Goal: Communication & Community: Answer question/provide support

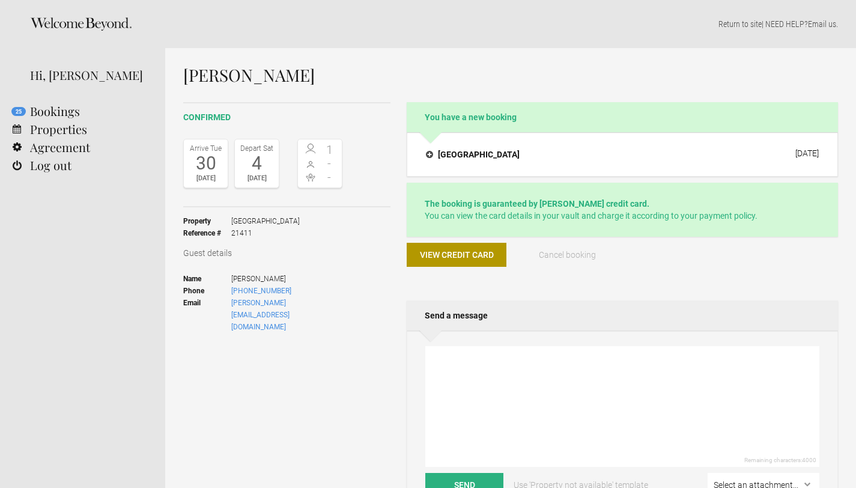
scroll to position [424, 0]
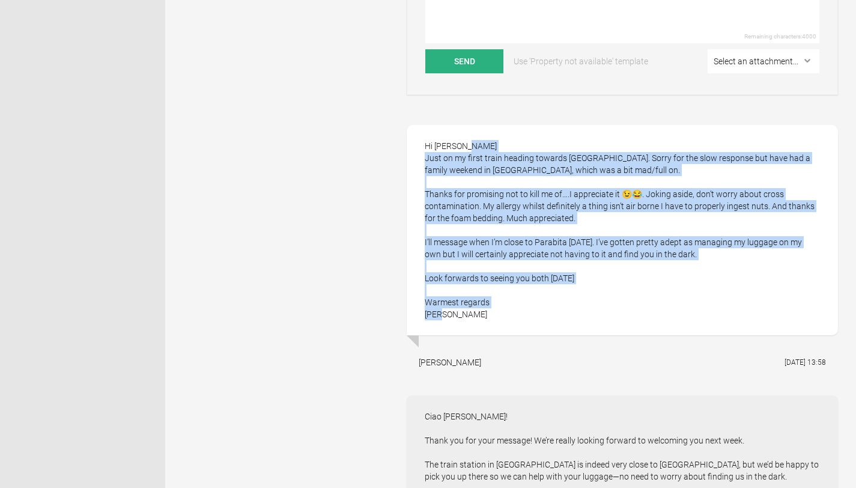
drag, startPoint x: 451, startPoint y: 314, endPoint x: 410, endPoint y: 146, distance: 172.4
click at [410, 146] on div "Hi [PERSON_NAME] on my first train heading towards [GEOGRAPHIC_DATA]. Sorry for…" at bounding box center [623, 230] width 432 height 210
copy div "Hi [PERSON_NAME] on my first train heading towards [GEOGRAPHIC_DATA]. Sorry for…"
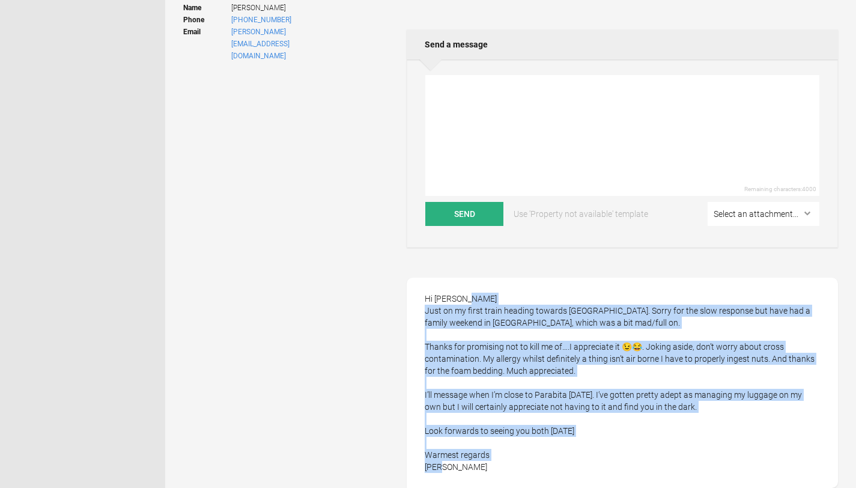
scroll to position [239, 0]
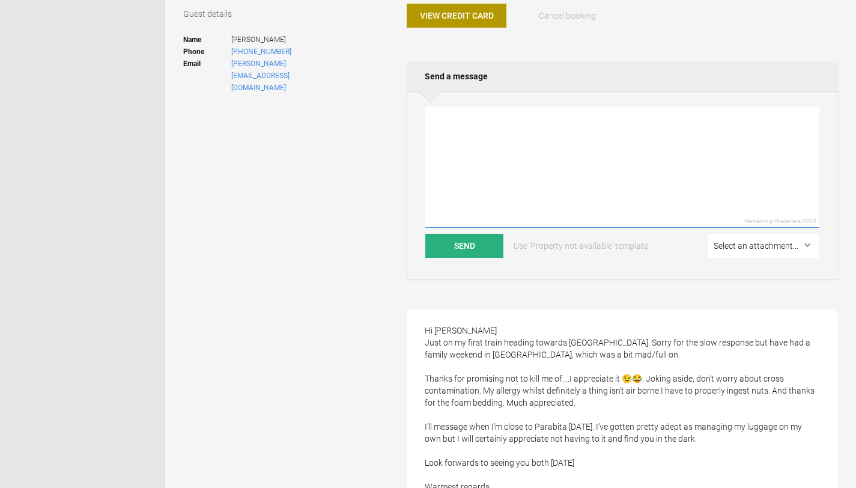
click at [471, 133] on textarea at bounding box center [623, 167] width 394 height 121
paste textarea "Dear [PERSON_NAME], I hope the journey isn’t weighing on you too much and that …"
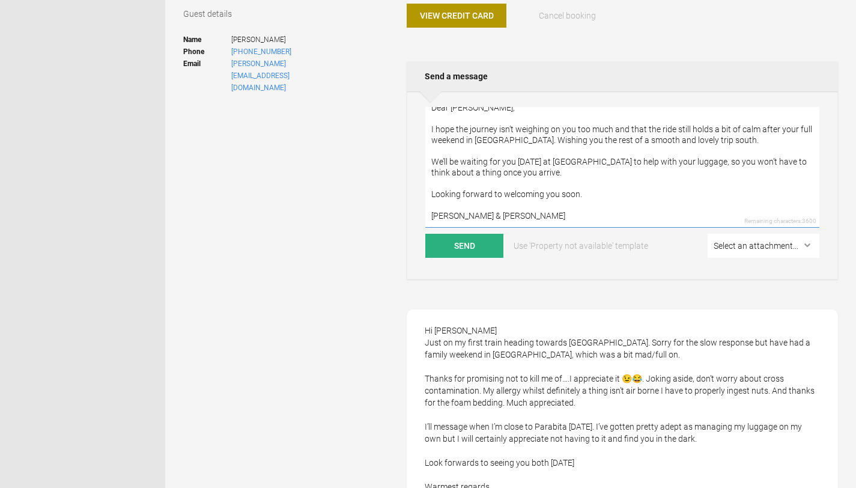
scroll to position [0, 0]
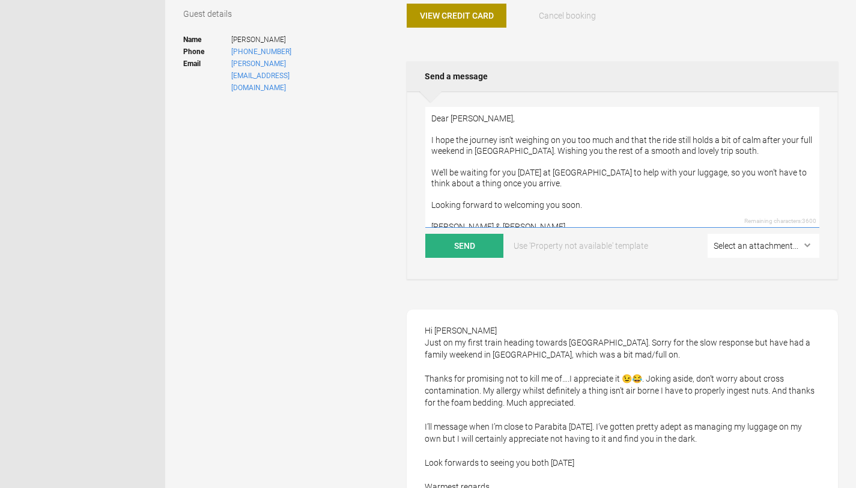
drag, startPoint x: 474, startPoint y: 122, endPoint x: 420, endPoint y: 115, distance: 53.9
click at [412, 113] on div "Dear [PERSON_NAME], I hope the journey isn’t weighing on you too much and that …" at bounding box center [623, 185] width 432 height 188
click at [444, 121] on textarea "Dear [PERSON_NAME], I hope the journey isn’t weighing on you too much and that …" at bounding box center [623, 167] width 394 height 121
drag, startPoint x: 450, startPoint y: 119, endPoint x: 422, endPoint y: 118, distance: 27.1
click at [422, 118] on div "Dear [PERSON_NAME], I hope the journey isn’t weighing on you too much and that …" at bounding box center [623, 185] width 432 height 188
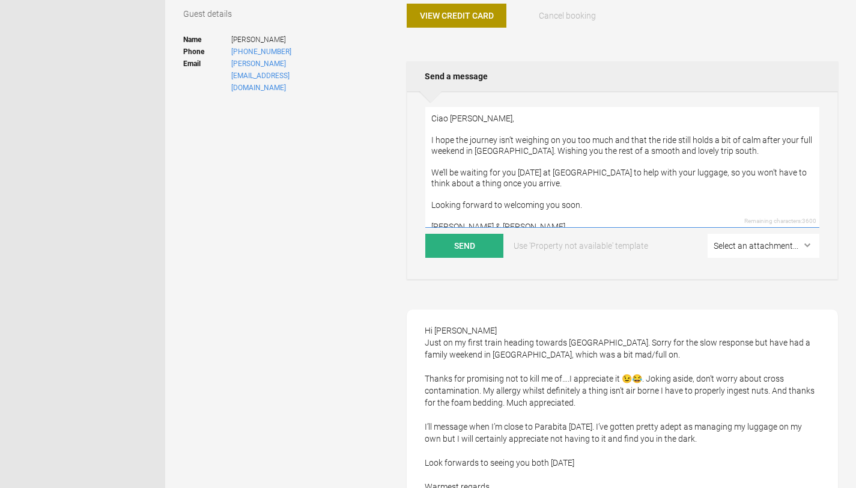
click at [481, 121] on textarea "Ciao [PERSON_NAME], I hope the journey isn’t weighing on you too much and that …" at bounding box center [623, 167] width 394 height 121
drag, startPoint x: 556, startPoint y: 173, endPoint x: 518, endPoint y: 169, distance: 38.1
click at [518, 169] on textarea "Ciao [PERSON_NAME]! I hope the journey isn’t weighing on you too much and that …" at bounding box center [623, 167] width 394 height 121
click at [595, 183] on textarea "Ciao [PERSON_NAME]! I hope the journey isn’t weighing on you too much and that …" at bounding box center [623, 167] width 394 height 121
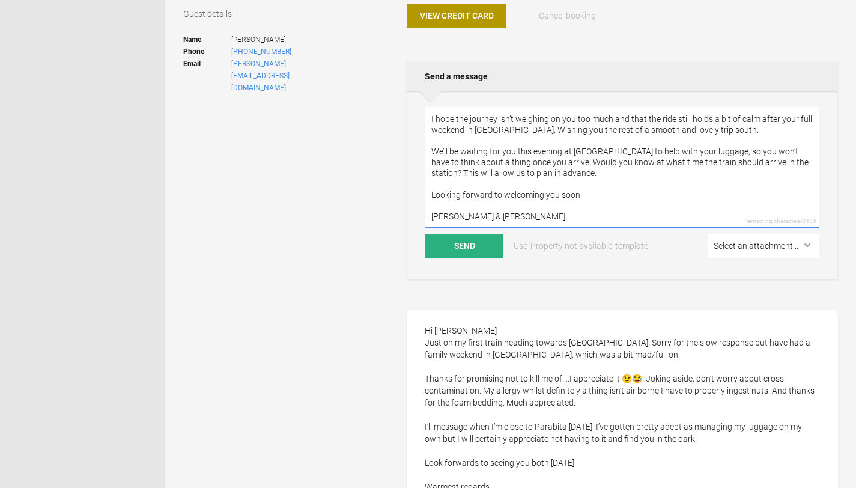
scroll to position [23, 0]
drag, startPoint x: 596, startPoint y: 190, endPoint x: 563, endPoint y: 191, distance: 33.7
click at [563, 191] on textarea "Ciao [PERSON_NAME]! I hope the journey isn’t weighing on you too much and that …" at bounding box center [623, 167] width 394 height 121
drag, startPoint x: 468, startPoint y: 213, endPoint x: 432, endPoint y: 216, distance: 36.2
click at [432, 216] on textarea "Ciao [PERSON_NAME]! I hope the journey isn’t weighing on you too much and that …" at bounding box center [623, 167] width 394 height 121
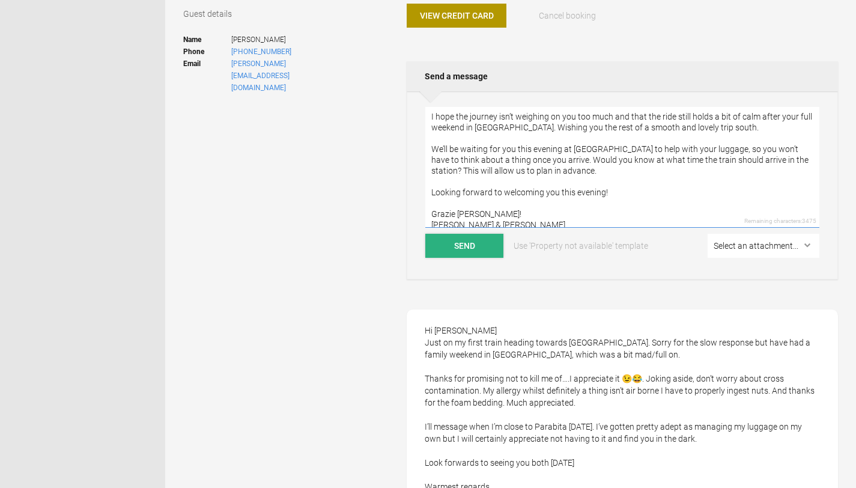
type textarea "Ciao [PERSON_NAME]! I hope the journey isn’t weighing on you too much and that …"
click at [474, 248] on button "Send" at bounding box center [465, 246] width 78 height 24
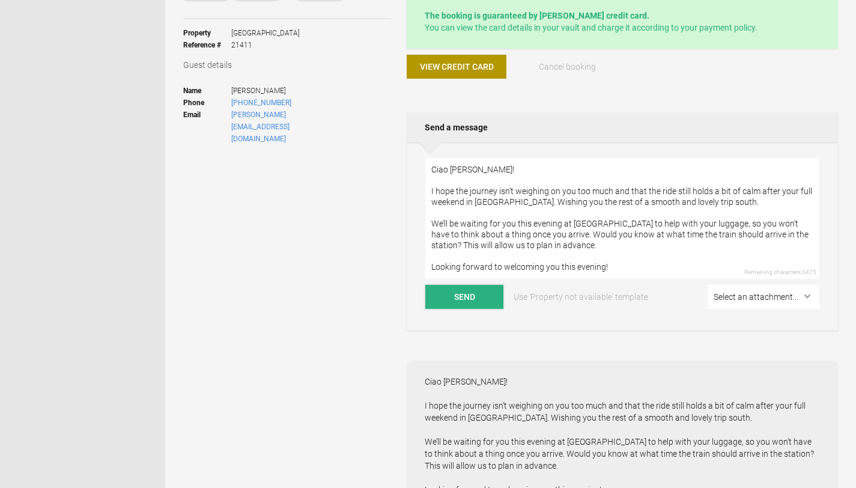
scroll to position [0, 0]
